Goal: Transaction & Acquisition: Purchase product/service

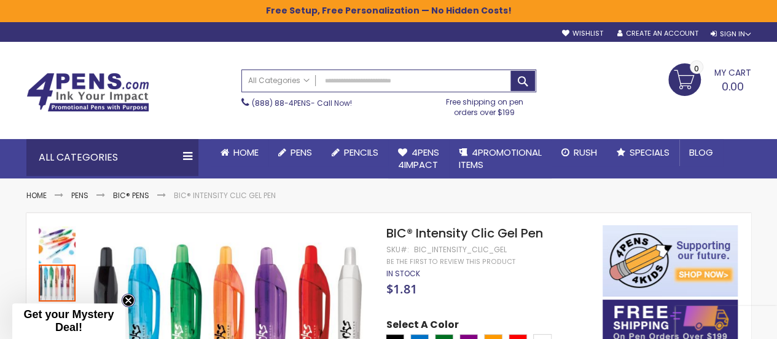
click at [128, 301] on circle "Close teaser" at bounding box center [129, 300] width 12 height 12
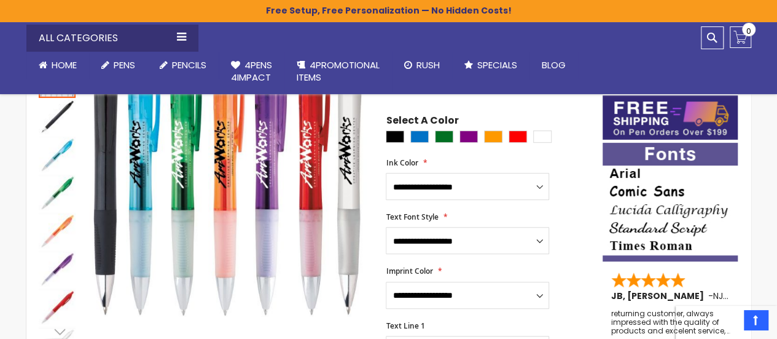
scroll to position [205, 0]
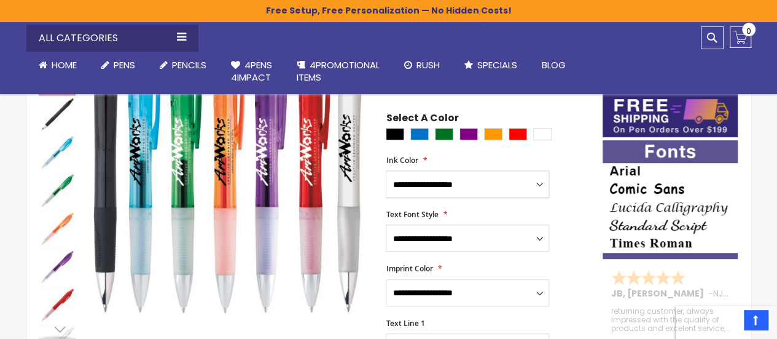
click at [466, 181] on select "**********" at bounding box center [467, 183] width 163 height 27
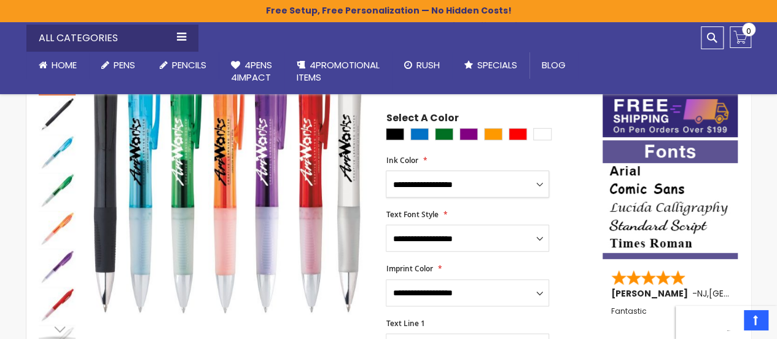
select select "****"
click at [386, 170] on select "**********" at bounding box center [467, 183] width 163 height 27
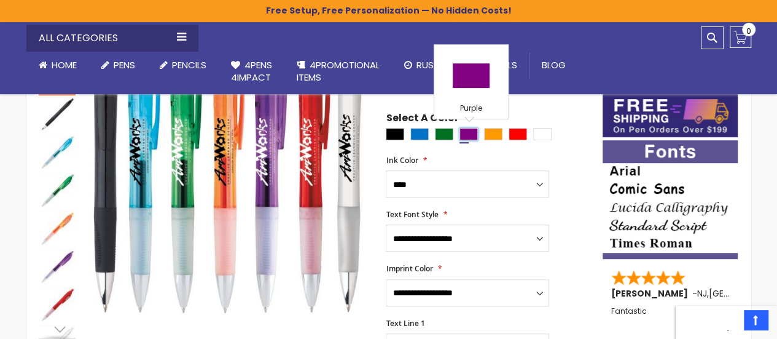
click at [470, 132] on div "Purple" at bounding box center [469, 134] width 18 height 12
type input "****"
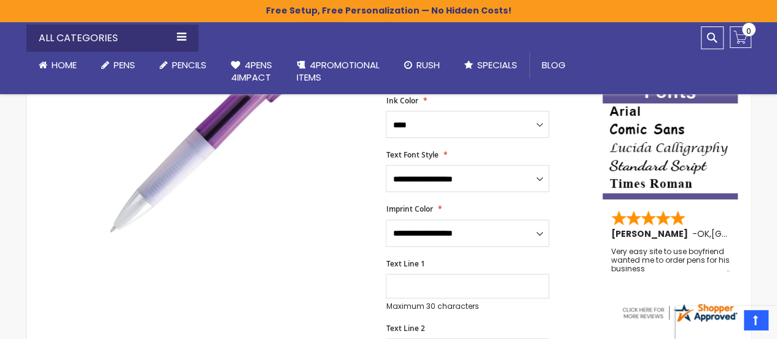
scroll to position [267, 0]
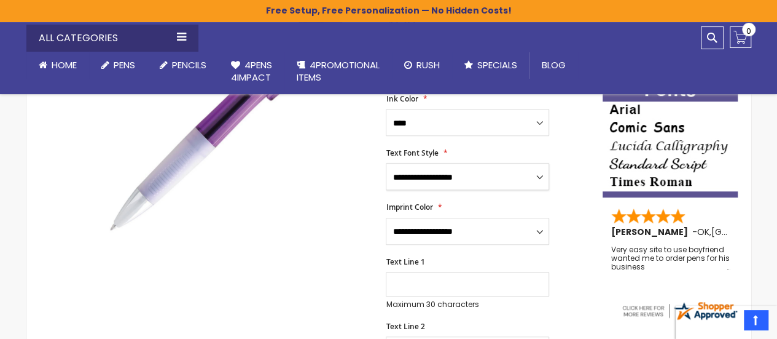
click at [479, 183] on select "**********" at bounding box center [467, 176] width 163 height 27
select select "****"
click at [386, 163] on select "**********" at bounding box center [467, 176] width 163 height 27
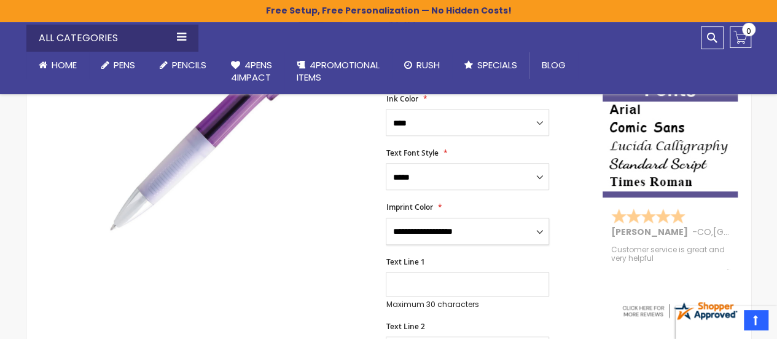
click at [483, 230] on select "**********" at bounding box center [467, 231] width 163 height 27
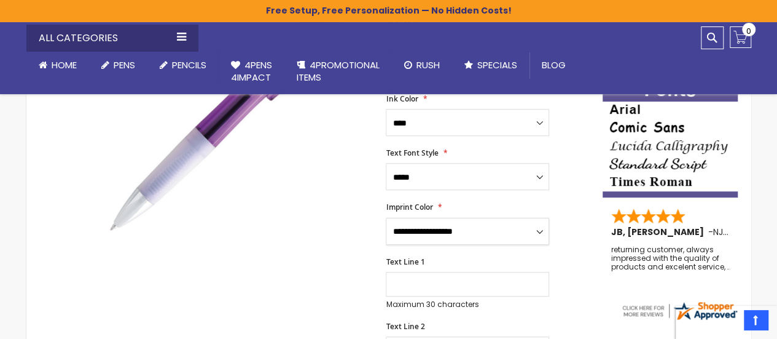
select select "****"
click at [386, 218] on select "**********" at bounding box center [467, 231] width 163 height 27
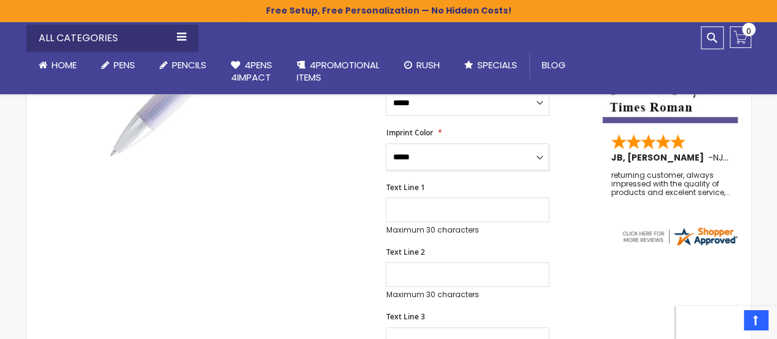
scroll to position [342, 0]
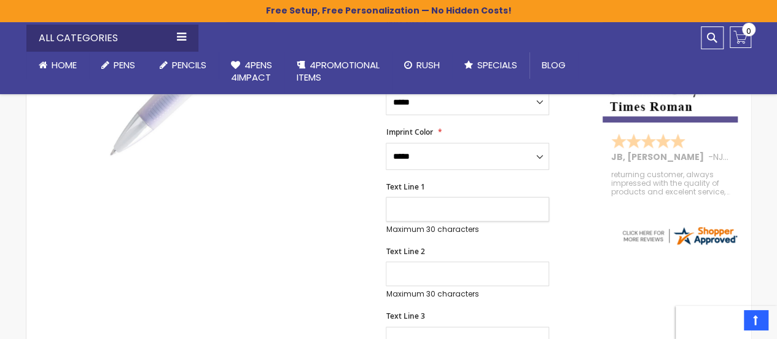
click at [419, 202] on input "Text Line 1" at bounding box center [467, 209] width 163 height 25
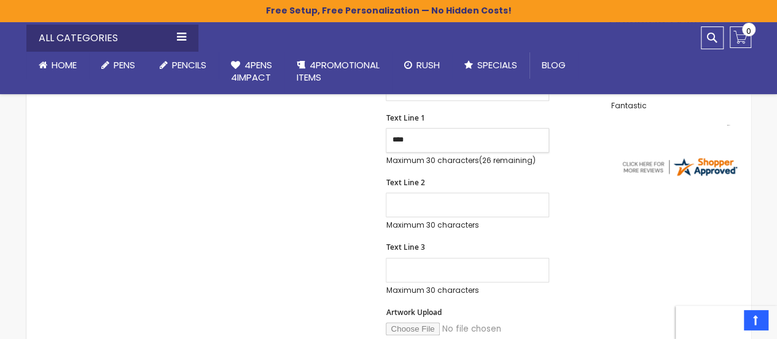
scroll to position [411, 0]
type input "*"
type input "**********"
click at [419, 202] on input "Text Line 2" at bounding box center [467, 204] width 163 height 25
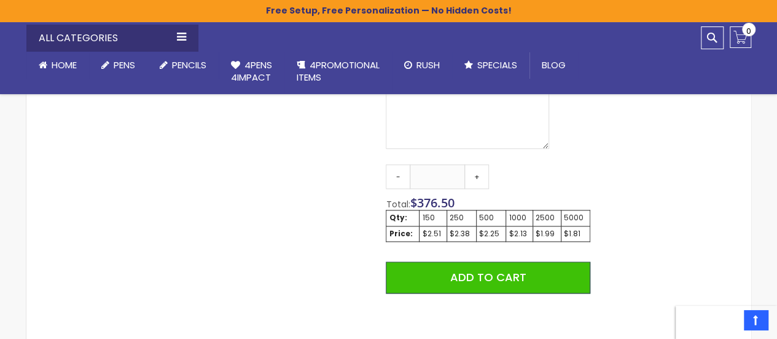
scroll to position [731, 0]
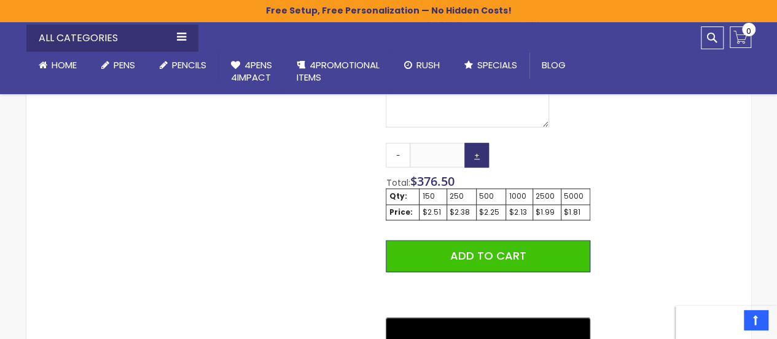
click at [477, 157] on link "+" at bounding box center [477, 155] width 25 height 25
click at [396, 150] on link "-" at bounding box center [398, 155] width 25 height 25
click at [477, 163] on link "+" at bounding box center [477, 155] width 25 height 25
click at [477, 154] on link "+" at bounding box center [477, 155] width 25 height 25
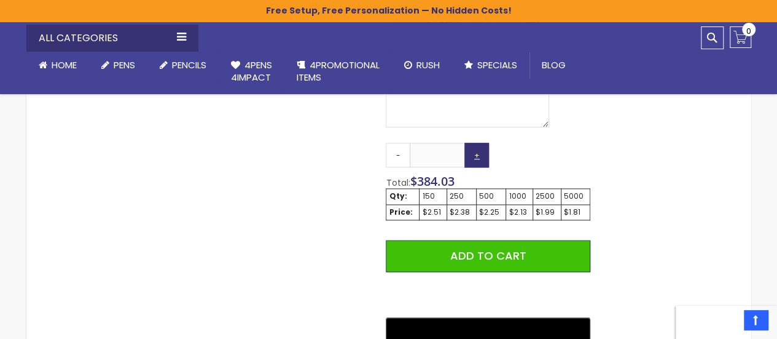
click at [477, 154] on link "+" at bounding box center [477, 155] width 25 height 25
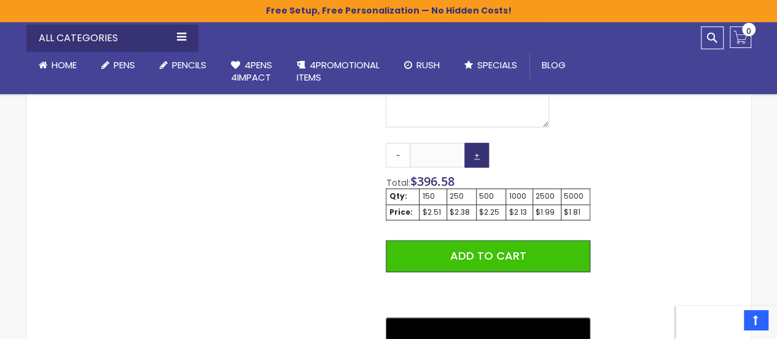
click at [477, 154] on link "+" at bounding box center [477, 155] width 25 height 25
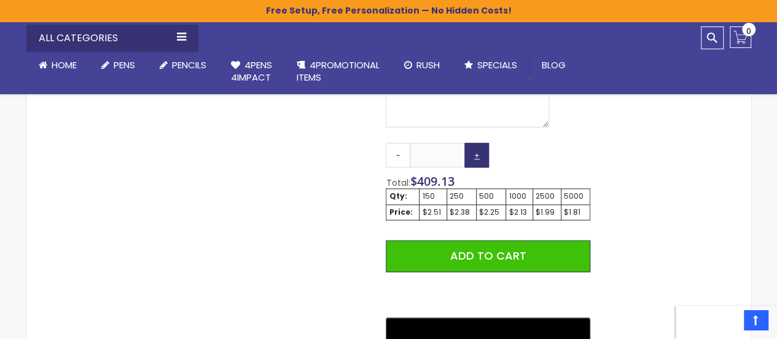
click at [477, 154] on link "+" at bounding box center [477, 155] width 25 height 25
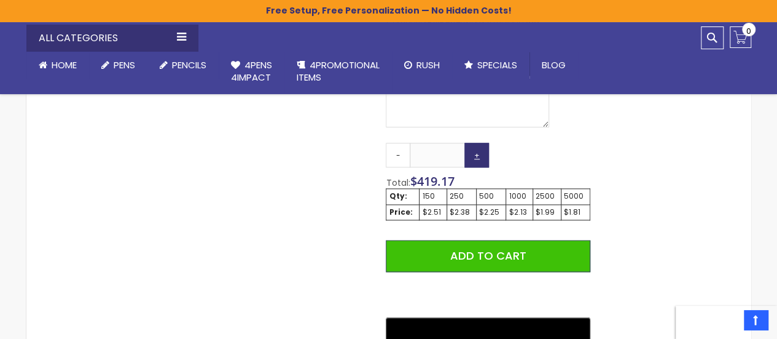
click at [477, 154] on link "+" at bounding box center [477, 155] width 25 height 25
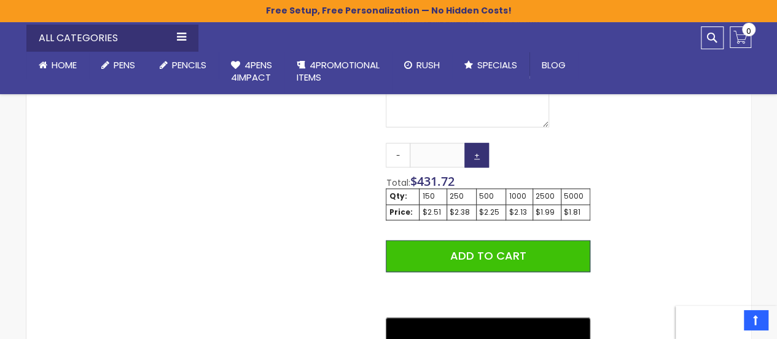
click at [477, 154] on link "+" at bounding box center [477, 155] width 25 height 25
click at [477, 155] on link "+" at bounding box center [477, 155] width 25 height 25
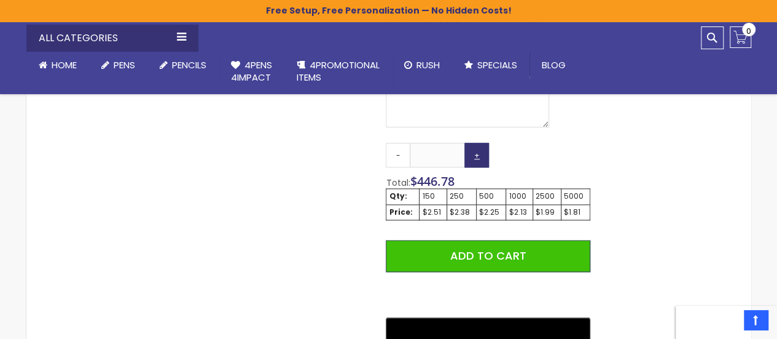
click at [477, 155] on link "+" at bounding box center [477, 155] width 25 height 25
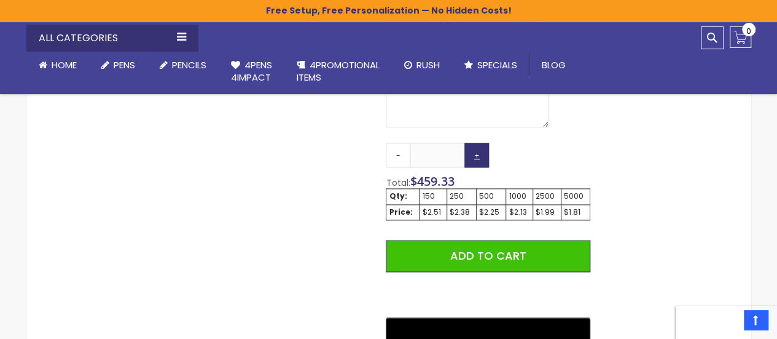
click at [477, 155] on link "+" at bounding box center [477, 155] width 25 height 25
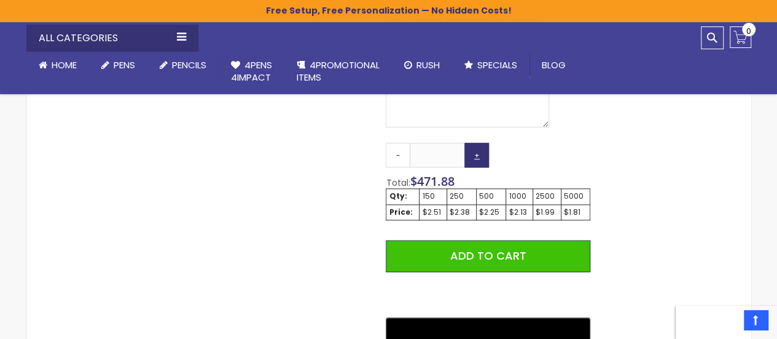
click at [477, 155] on link "+" at bounding box center [477, 155] width 25 height 25
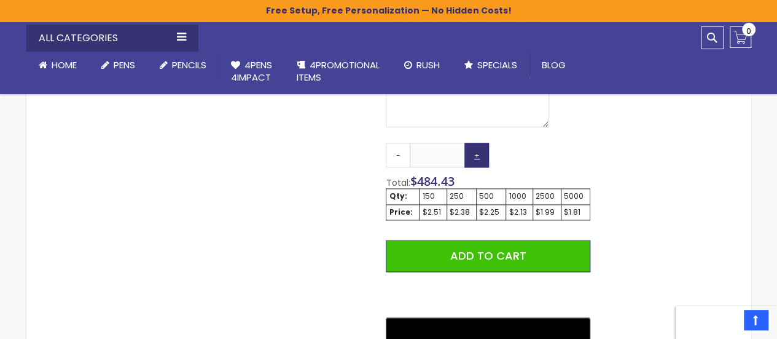
click at [477, 155] on link "+" at bounding box center [477, 155] width 25 height 25
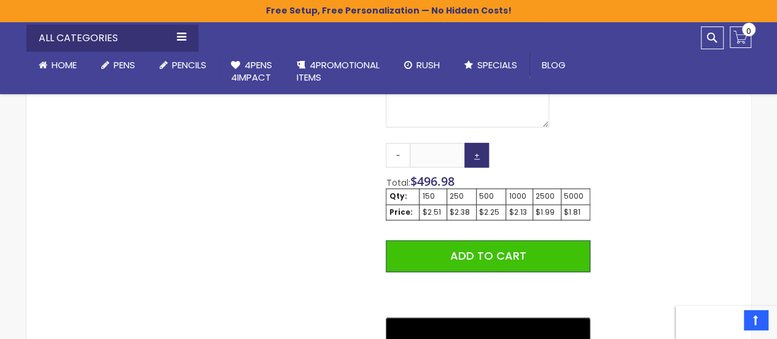
click at [477, 155] on link "+" at bounding box center [477, 155] width 25 height 25
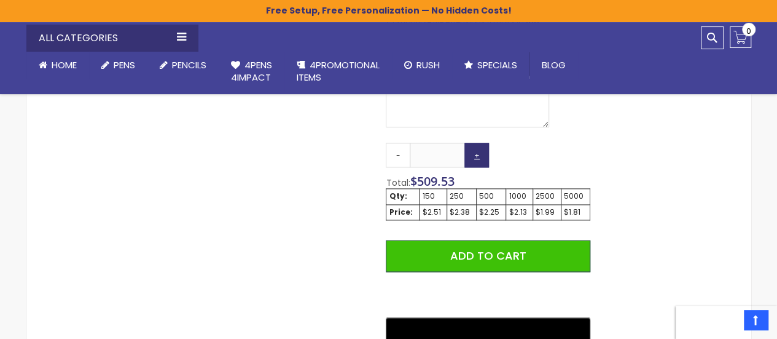
click at [477, 155] on link "+" at bounding box center [477, 155] width 25 height 25
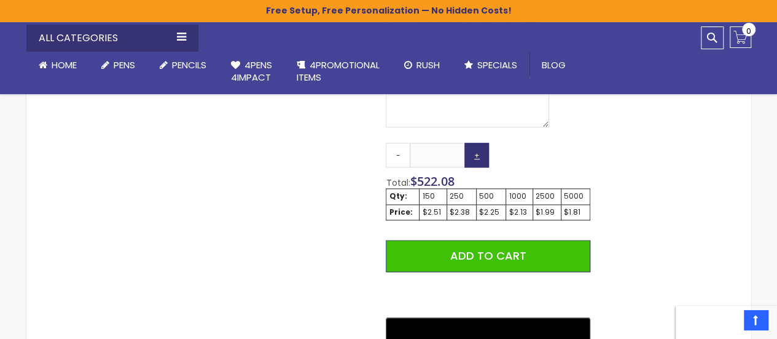
click at [477, 155] on link "+" at bounding box center [477, 155] width 25 height 25
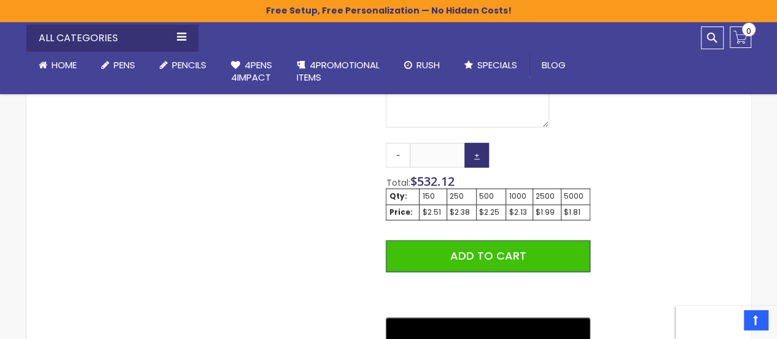
click at [477, 155] on link "+" at bounding box center [477, 155] width 25 height 25
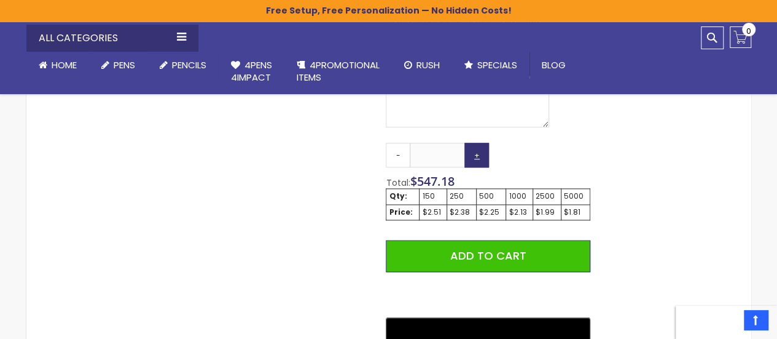
click at [477, 155] on link "+" at bounding box center [477, 155] width 25 height 25
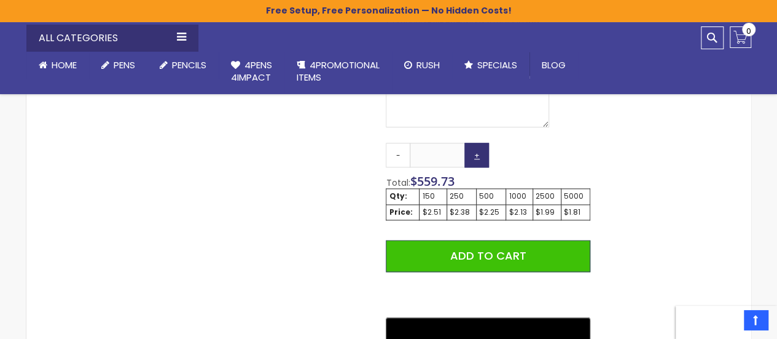
click at [477, 155] on link "+" at bounding box center [477, 155] width 25 height 25
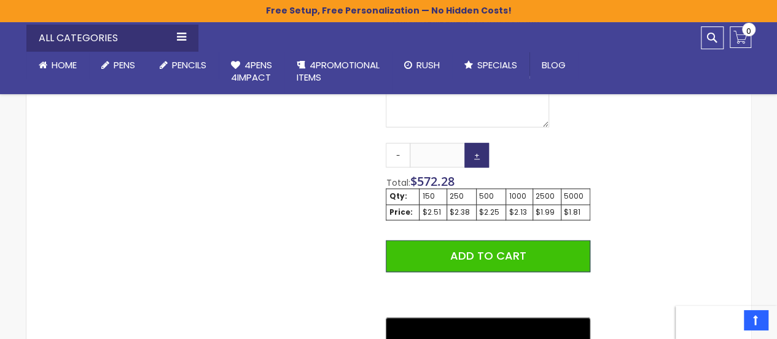
click at [477, 155] on link "+" at bounding box center [477, 155] width 25 height 25
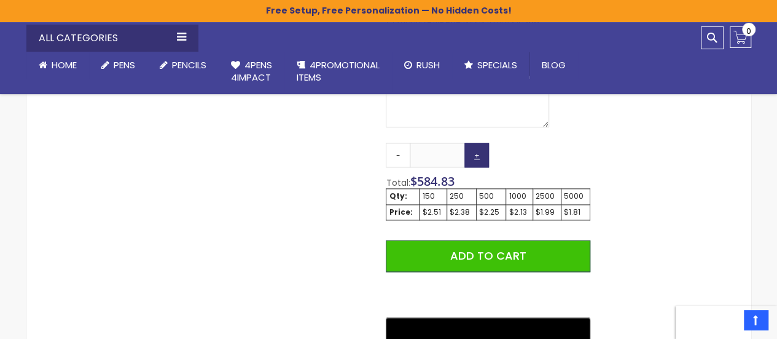
click at [477, 155] on link "+" at bounding box center [477, 155] width 25 height 25
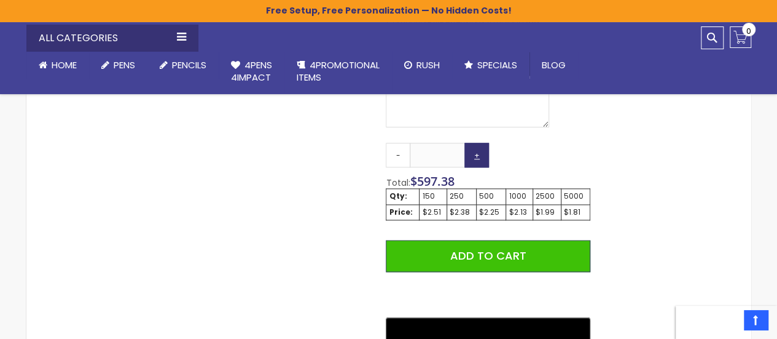
click at [477, 155] on link "+" at bounding box center [477, 155] width 25 height 25
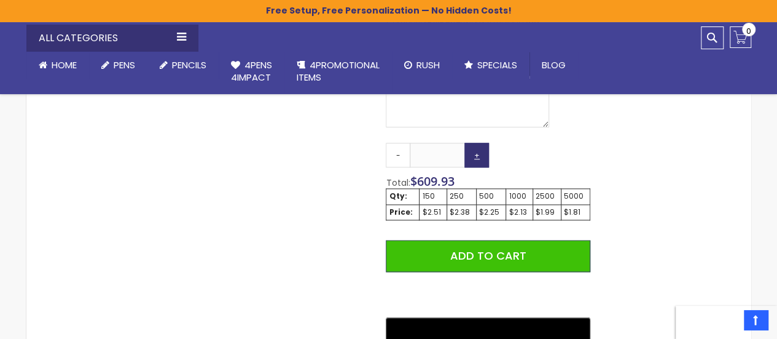
click at [477, 155] on link "+" at bounding box center [477, 155] width 25 height 25
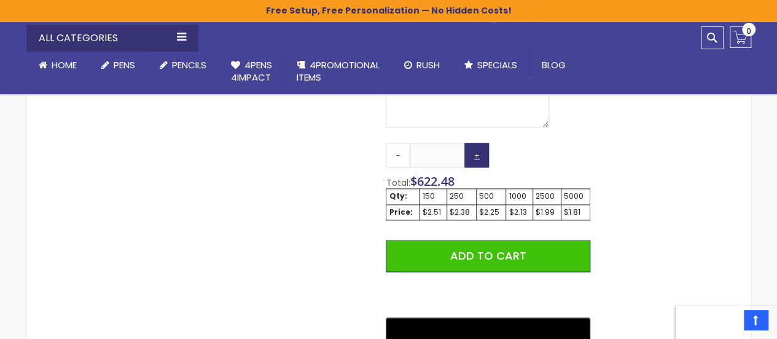
click at [477, 155] on link "+" at bounding box center [477, 155] width 25 height 25
click at [396, 155] on link "-" at bounding box center [398, 155] width 25 height 25
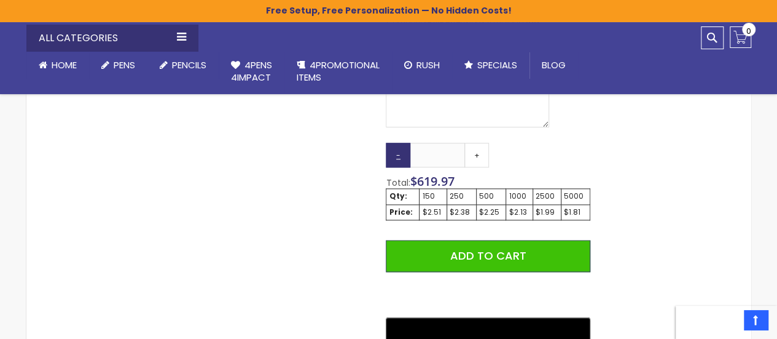
click at [396, 155] on link "-" at bounding box center [398, 155] width 25 height 25
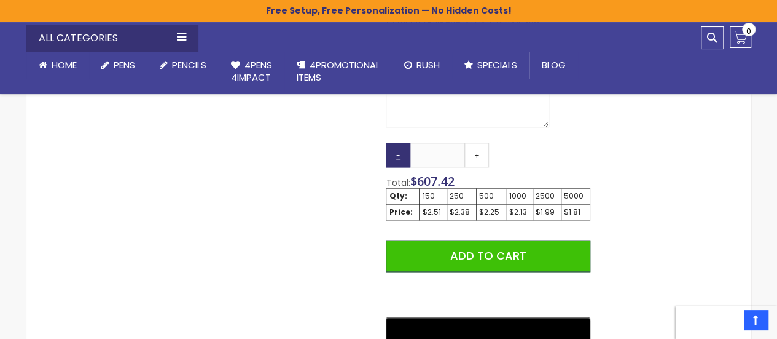
click at [396, 155] on link "-" at bounding box center [398, 155] width 25 height 25
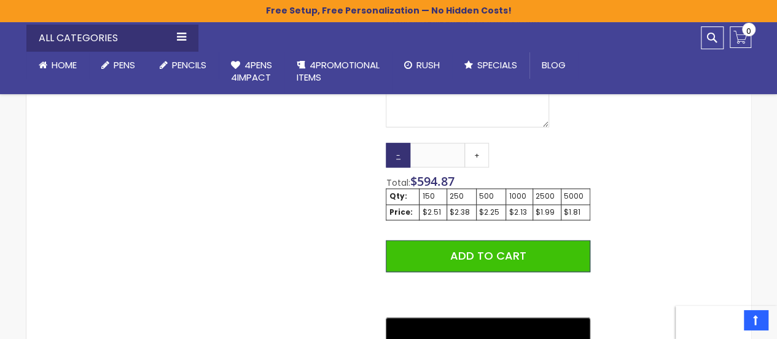
click at [396, 155] on link "-" at bounding box center [398, 155] width 25 height 25
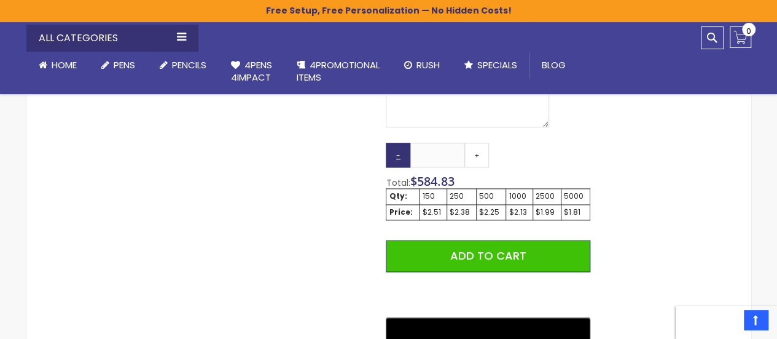
click at [396, 155] on link "-" at bounding box center [398, 155] width 25 height 25
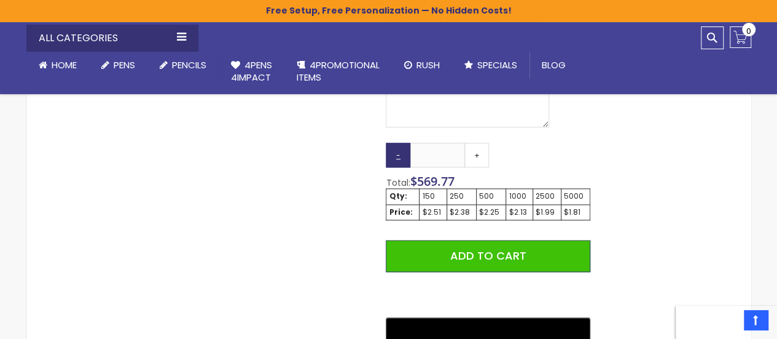
click at [396, 155] on link "-" at bounding box center [398, 155] width 25 height 25
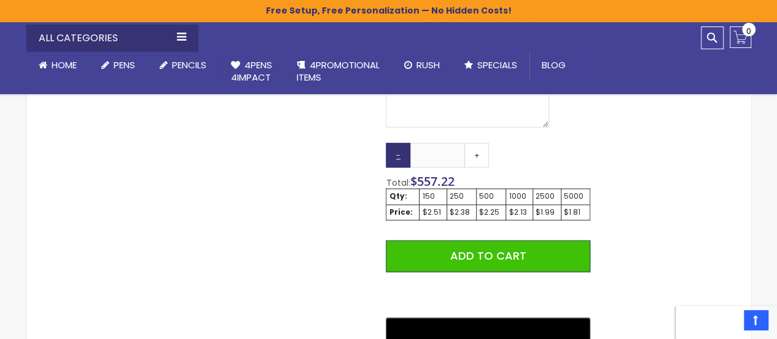
click at [396, 155] on link "-" at bounding box center [398, 155] width 25 height 25
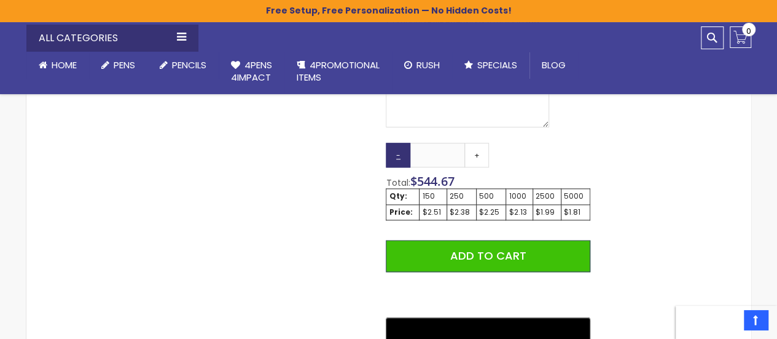
click at [396, 155] on link "-" at bounding box center [398, 155] width 25 height 25
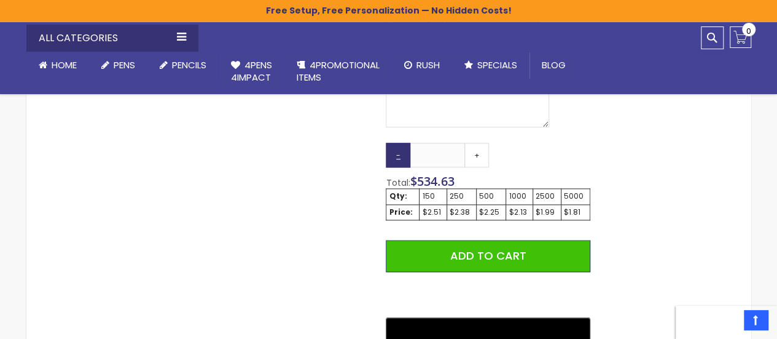
click at [396, 155] on link "-" at bounding box center [398, 155] width 25 height 25
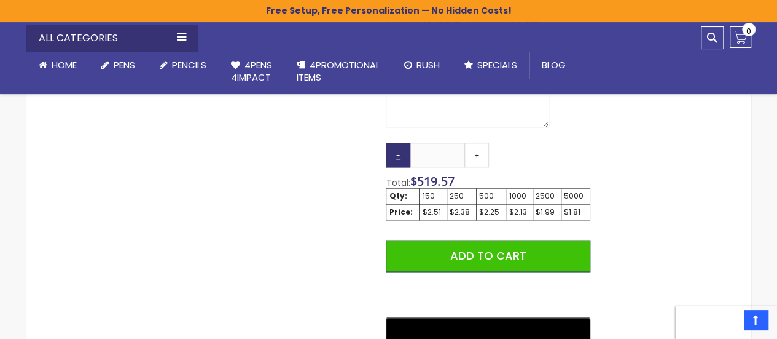
click at [396, 155] on link "-" at bounding box center [398, 155] width 25 height 25
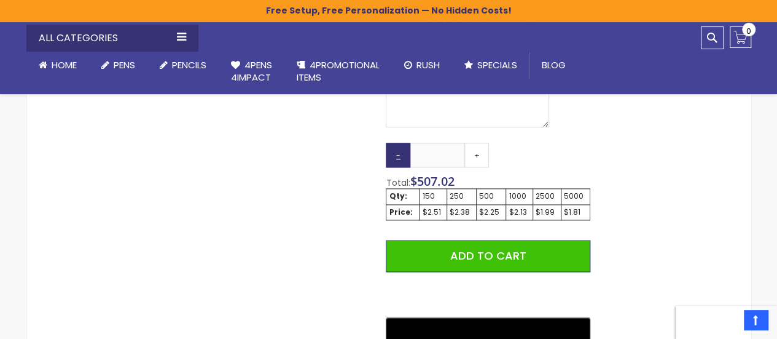
click at [396, 155] on link "-" at bounding box center [398, 155] width 25 height 25
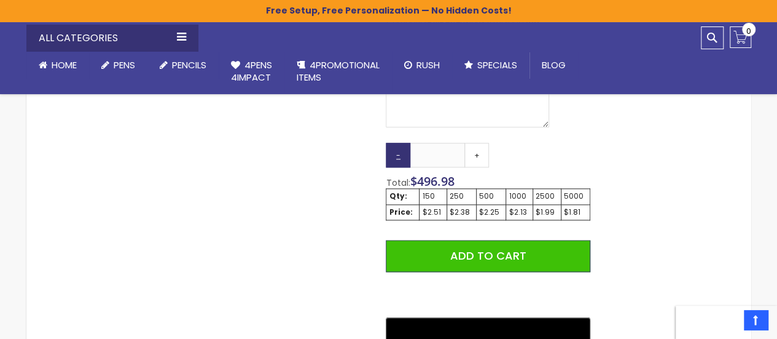
click at [396, 155] on link "-" at bounding box center [398, 155] width 25 height 25
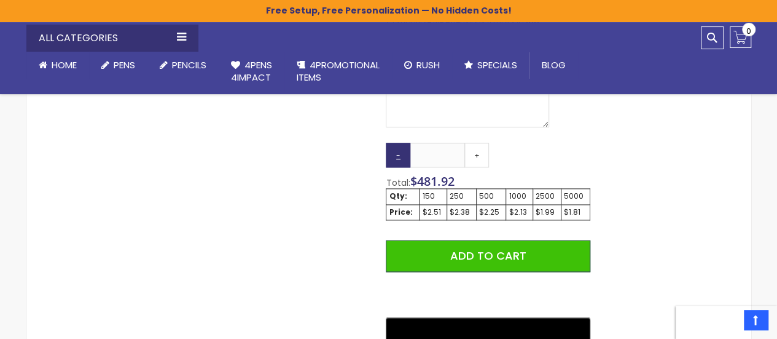
click at [396, 155] on link "-" at bounding box center [398, 155] width 25 height 25
drag, startPoint x: 396, startPoint y: 155, endPoint x: 394, endPoint y: 143, distance: 11.7
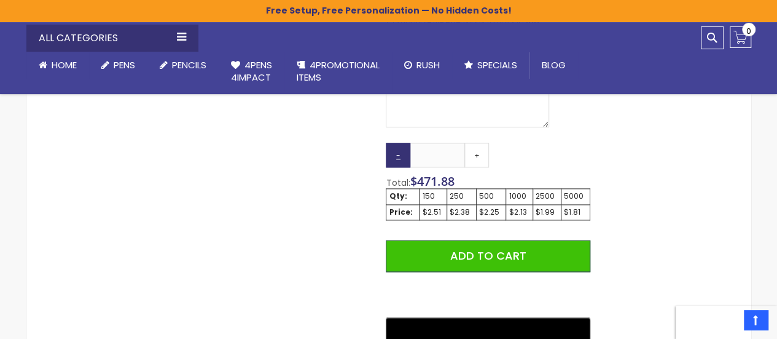
click at [394, 143] on link "-" at bounding box center [398, 155] width 25 height 25
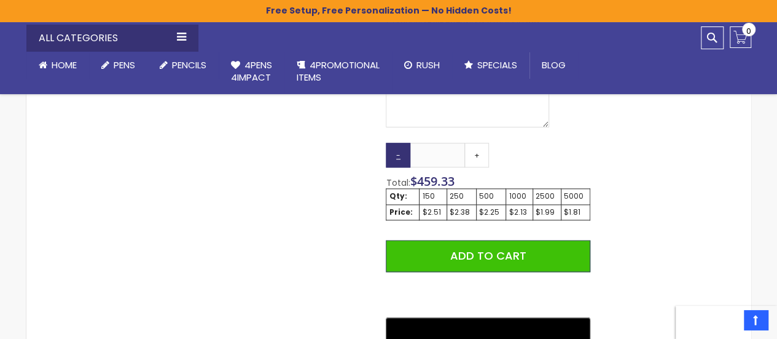
click at [394, 143] on link "-" at bounding box center [398, 155] width 25 height 25
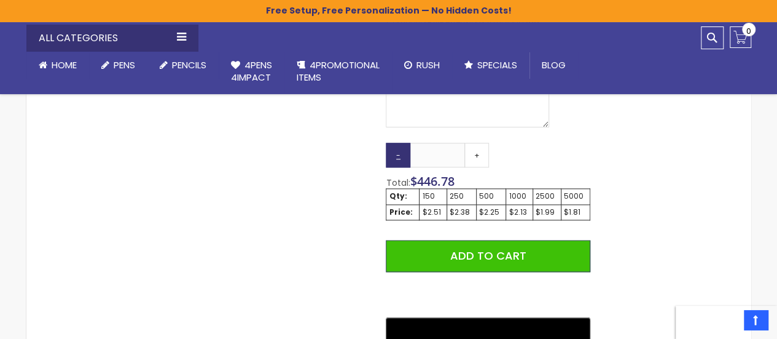
click at [394, 143] on link "-" at bounding box center [398, 155] width 25 height 25
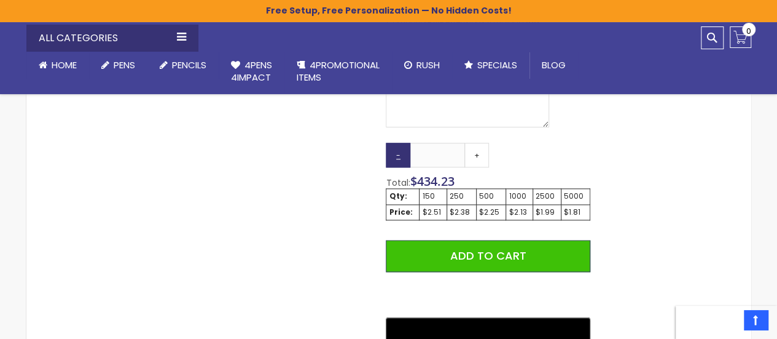
click at [394, 143] on link "-" at bounding box center [398, 155] width 25 height 25
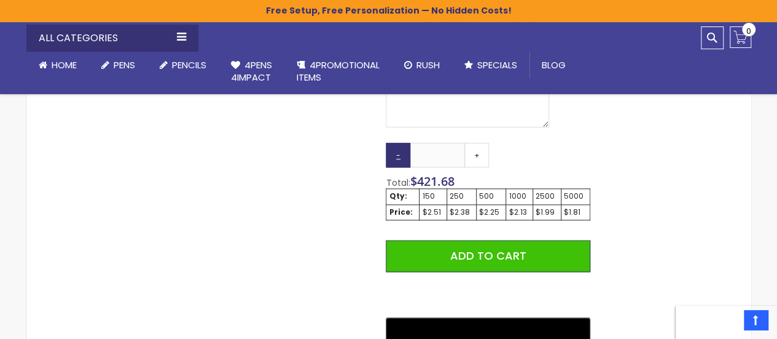
click at [394, 143] on link "-" at bounding box center [398, 155] width 25 height 25
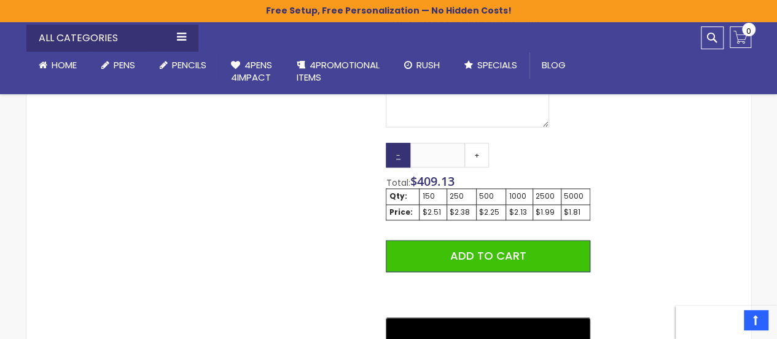
click at [394, 143] on link "-" at bounding box center [398, 155] width 25 height 25
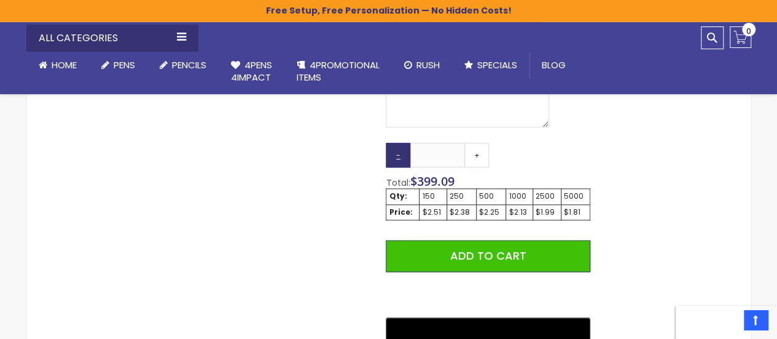
click at [394, 143] on link "-" at bounding box center [398, 155] width 25 height 25
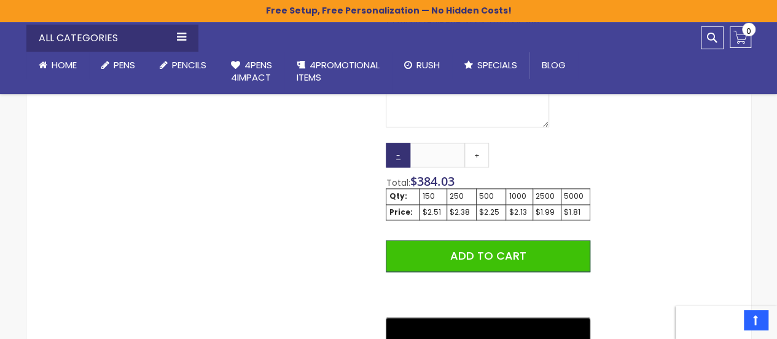
click at [394, 143] on link "-" at bounding box center [398, 155] width 25 height 25
type input "***"
click at [394, 143] on link "-" at bounding box center [398, 155] width 25 height 25
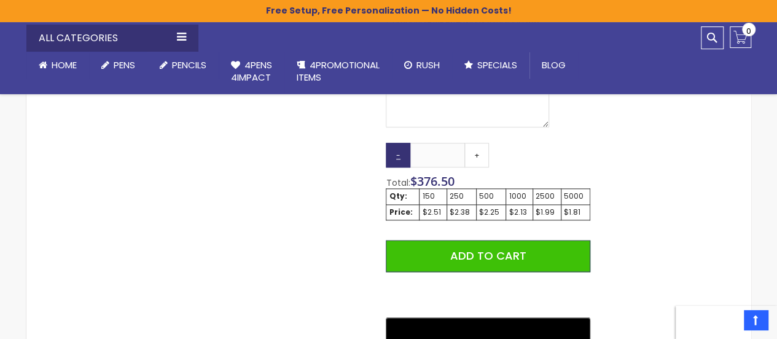
click at [394, 143] on link "-" at bounding box center [398, 155] width 25 height 25
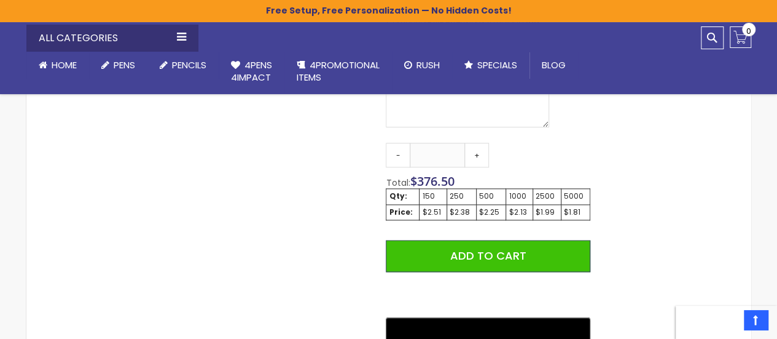
drag, startPoint x: 394, startPoint y: 143, endPoint x: 708, endPoint y: 164, distance: 314.1
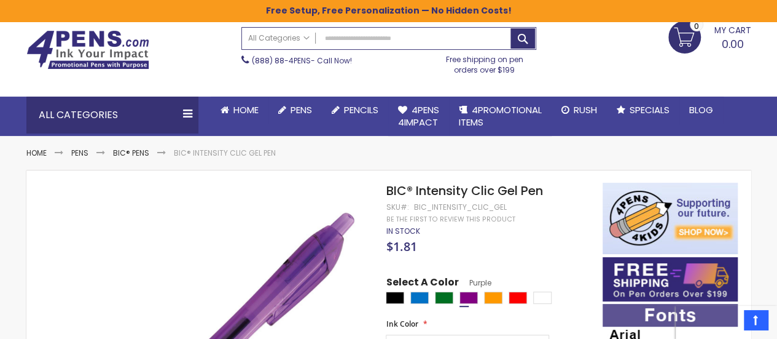
scroll to position [0, 0]
